Goal: Find specific page/section

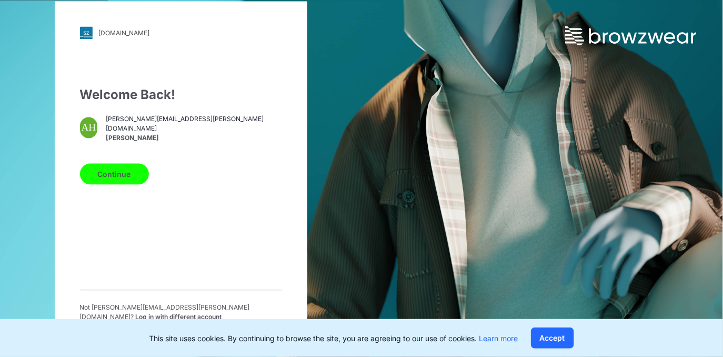
click at [542, 332] on button "Accept" at bounding box center [552, 337] width 43 height 21
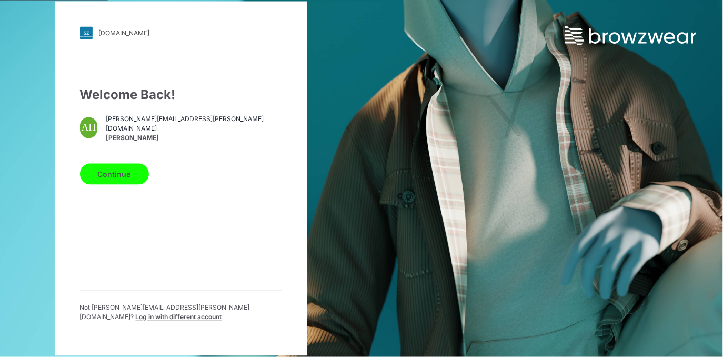
click at [118, 173] on button "Continue" at bounding box center [114, 174] width 69 height 21
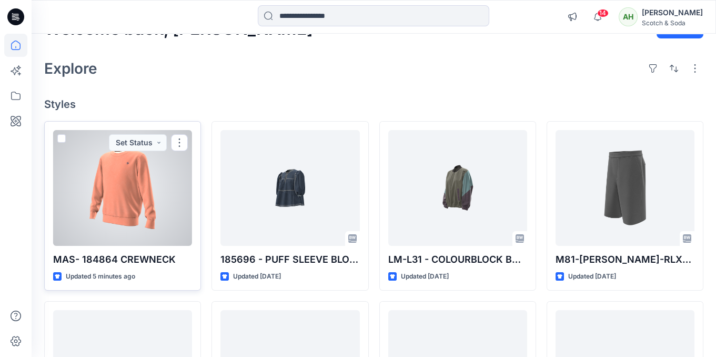
scroll to position [169, 0]
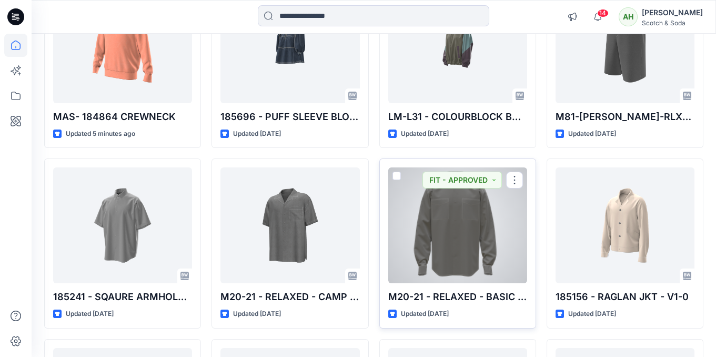
click at [449, 232] on div at bounding box center [457, 225] width 139 height 116
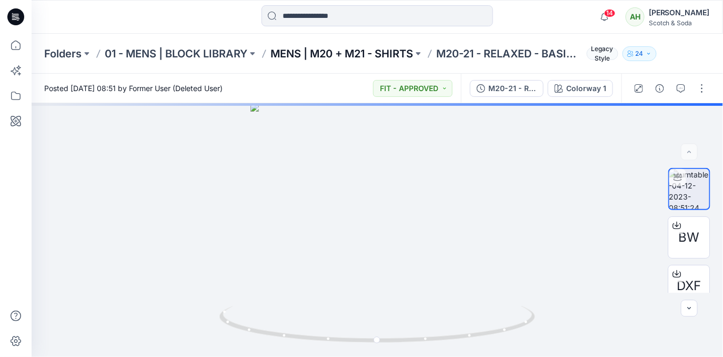
click at [394, 48] on p "MENS | M20 + M21 - SHIRTS" at bounding box center [342, 53] width 143 height 15
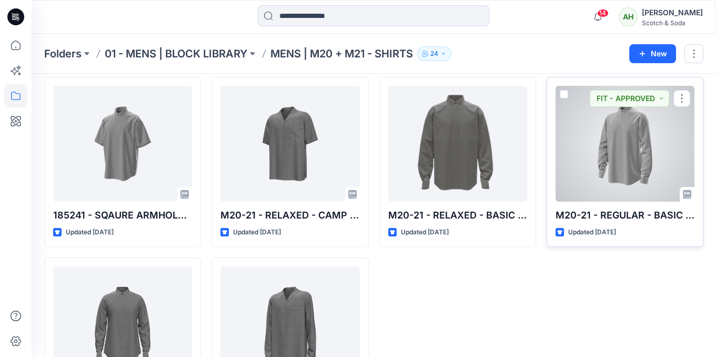
scroll to position [36, 0]
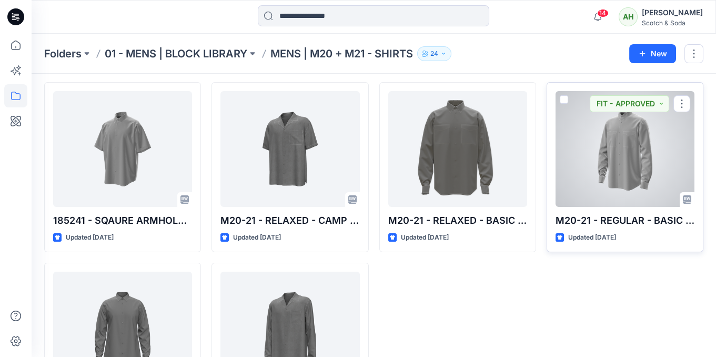
click at [637, 152] on div at bounding box center [625, 149] width 139 height 116
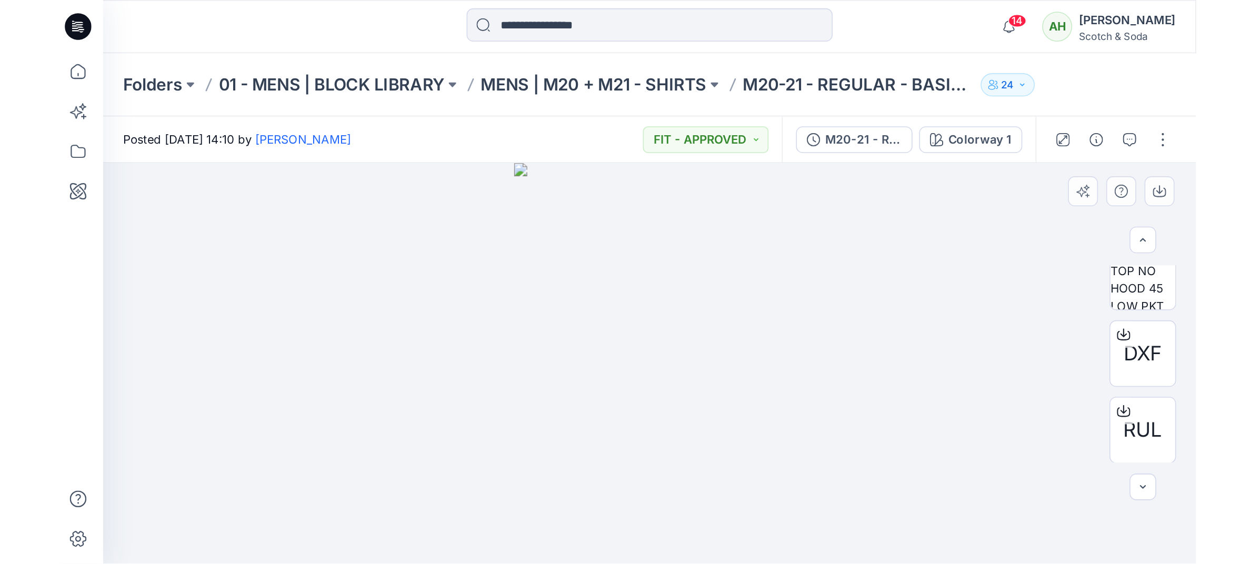
scroll to position [408, 0]
